Goal: Go to known website: Access a specific website the user already knows

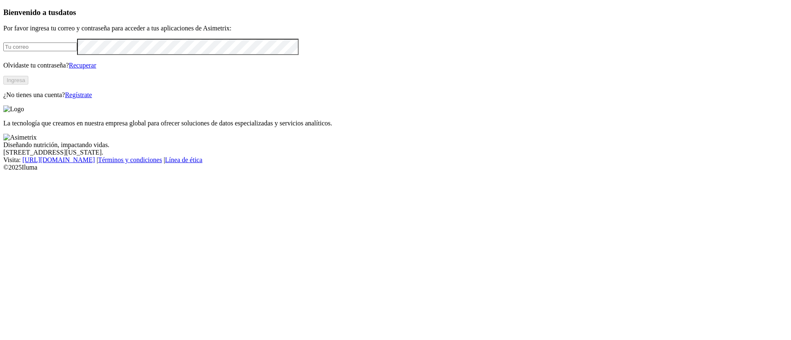
type input "carlos.real@grupobios.co"
click at [28, 85] on button "Ingresa" at bounding box center [15, 80] width 25 height 9
